Goal: Task Accomplishment & Management: Manage account settings

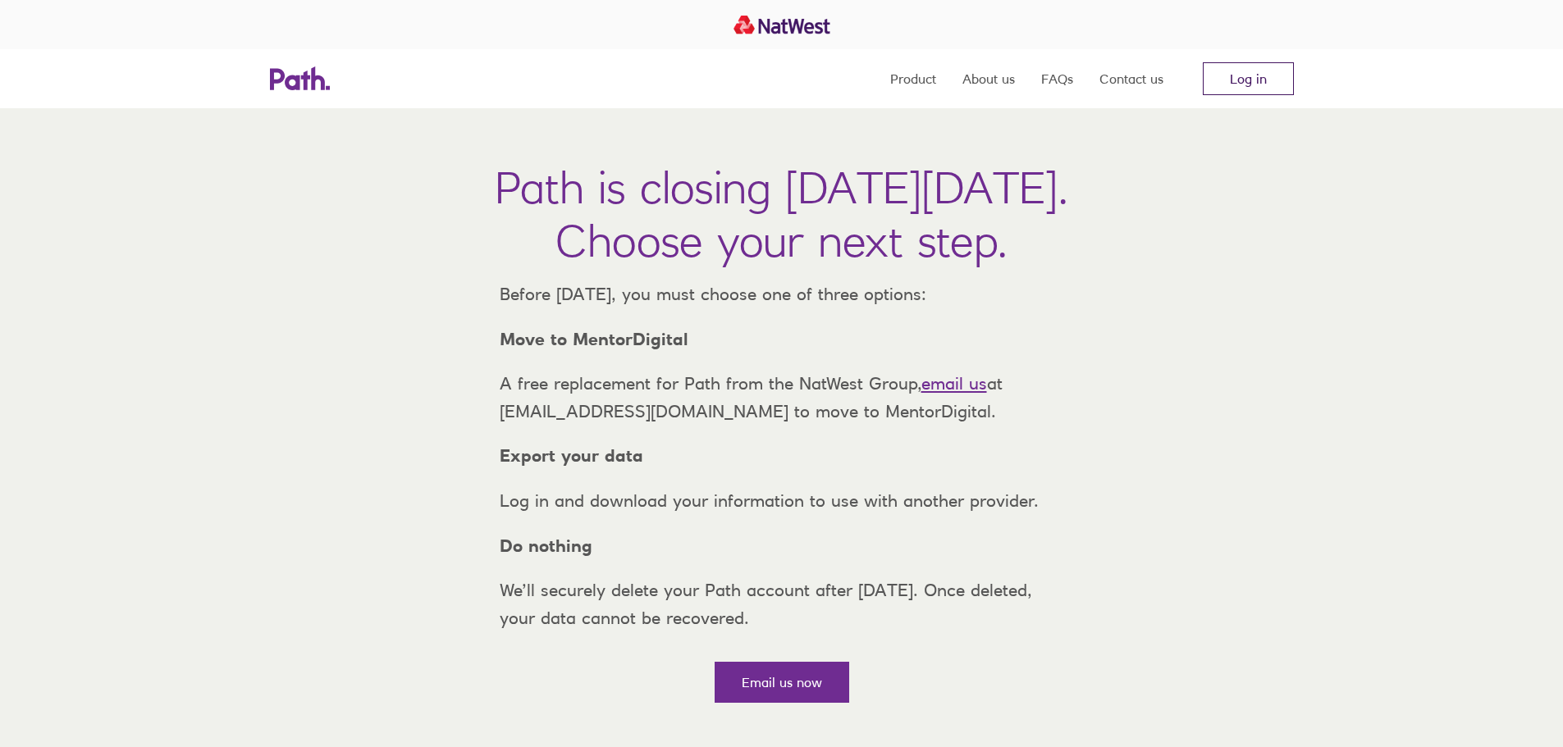
drag, startPoint x: 0, startPoint y: 0, endPoint x: 1221, endPoint y: 70, distance: 1222.9
click at [1221, 70] on link "Log in" at bounding box center [1248, 78] width 91 height 33
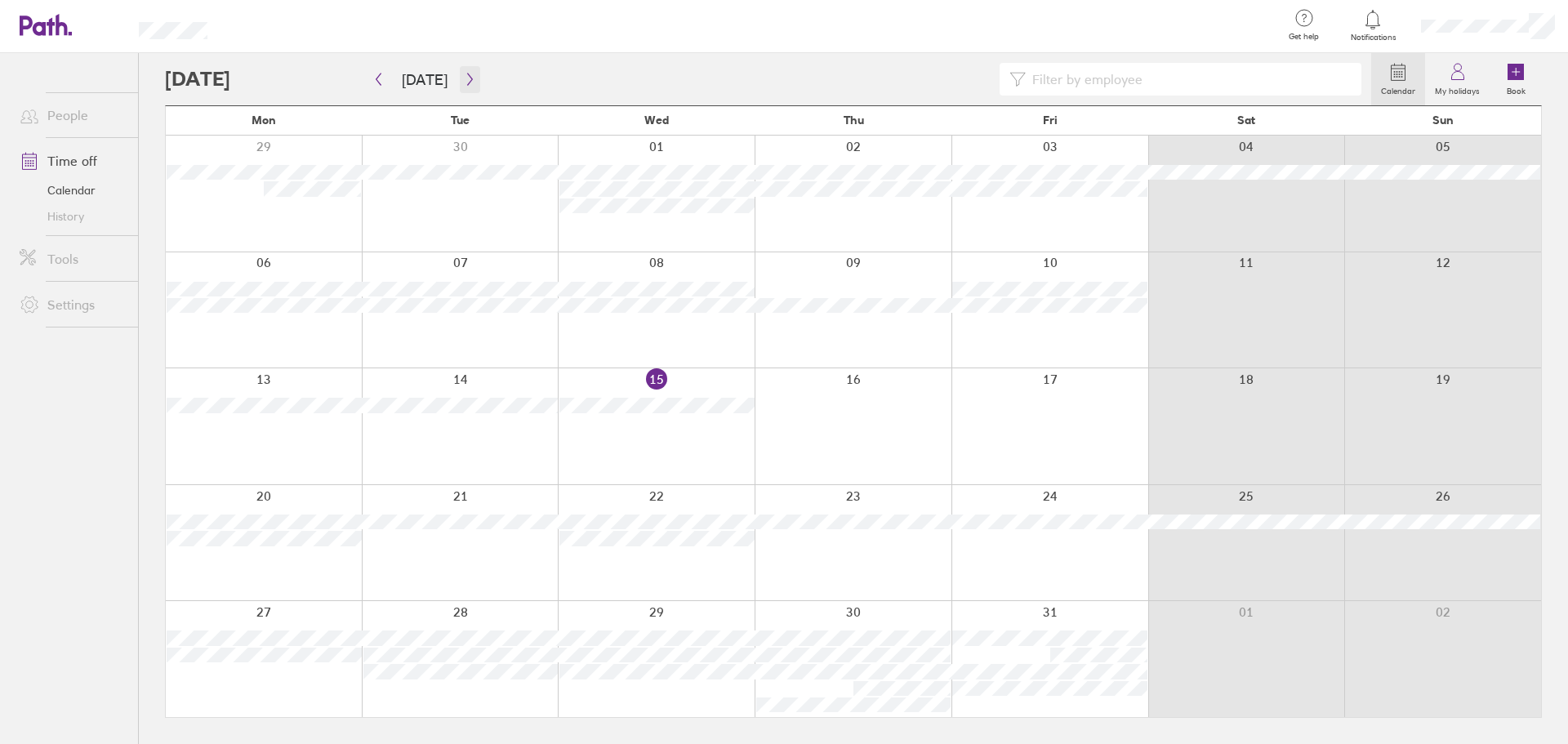
click at [463, 91] on button "button" at bounding box center [470, 79] width 21 height 27
click at [471, 80] on icon "button" at bounding box center [470, 79] width 12 height 13
